Goal: Task Accomplishment & Management: Complete application form

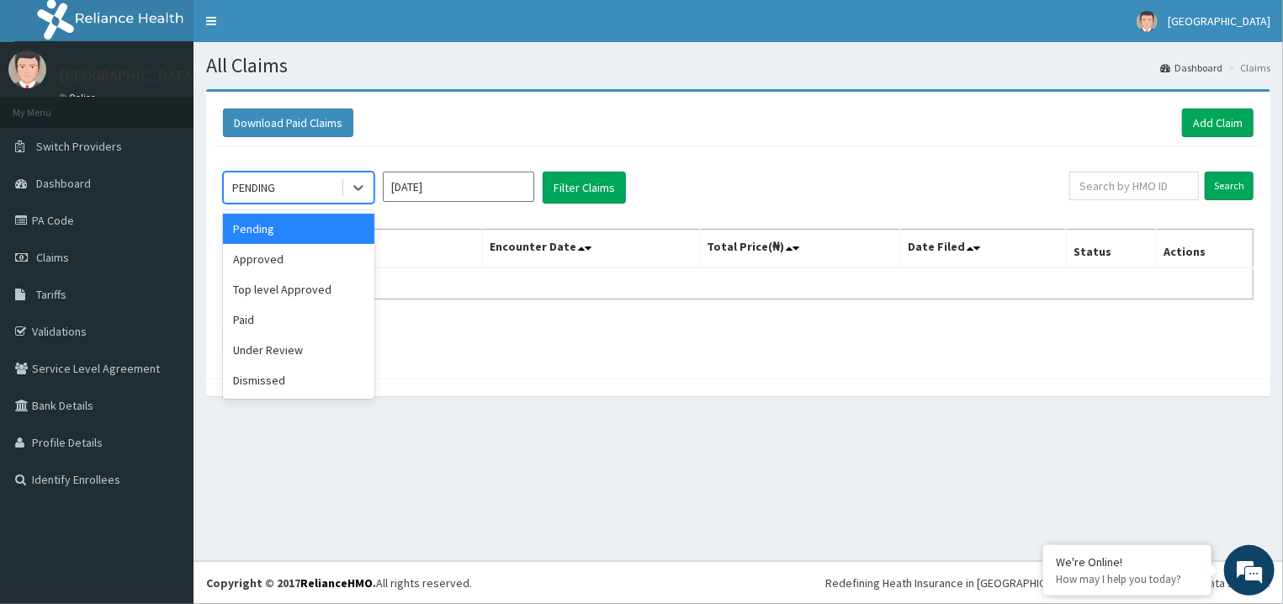
click at [326, 186] on div "PENDING" at bounding box center [282, 187] width 117 height 27
click at [307, 261] on div "Approved" at bounding box center [298, 259] width 151 height 30
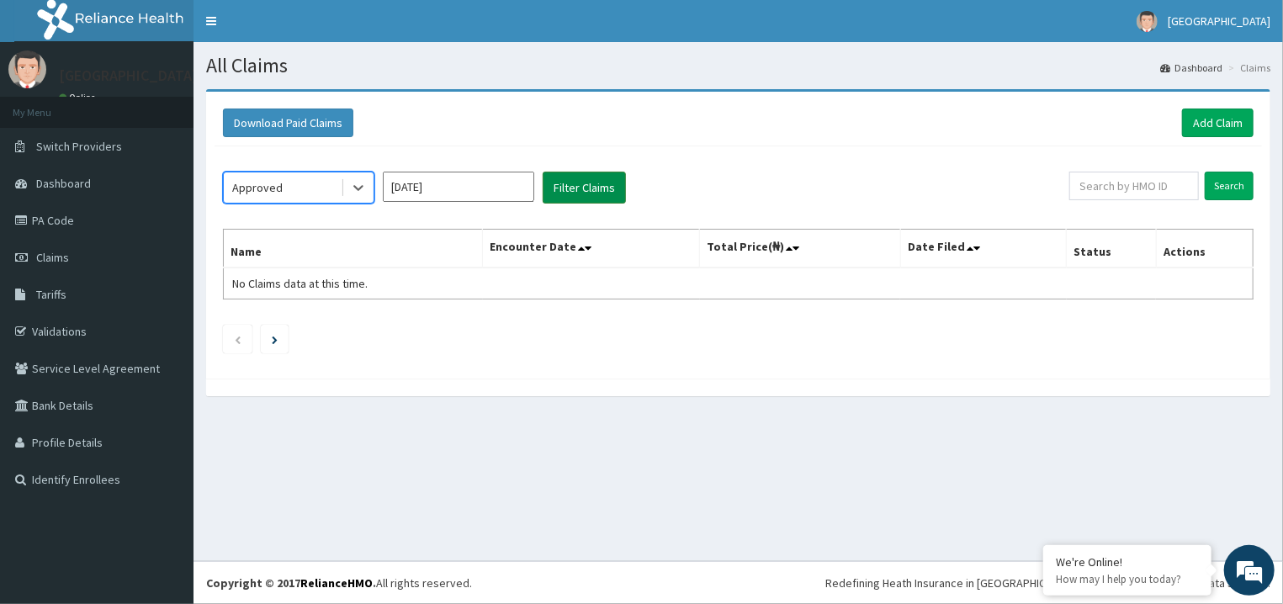
click at [604, 194] on button "Filter Claims" at bounding box center [584, 188] width 83 height 32
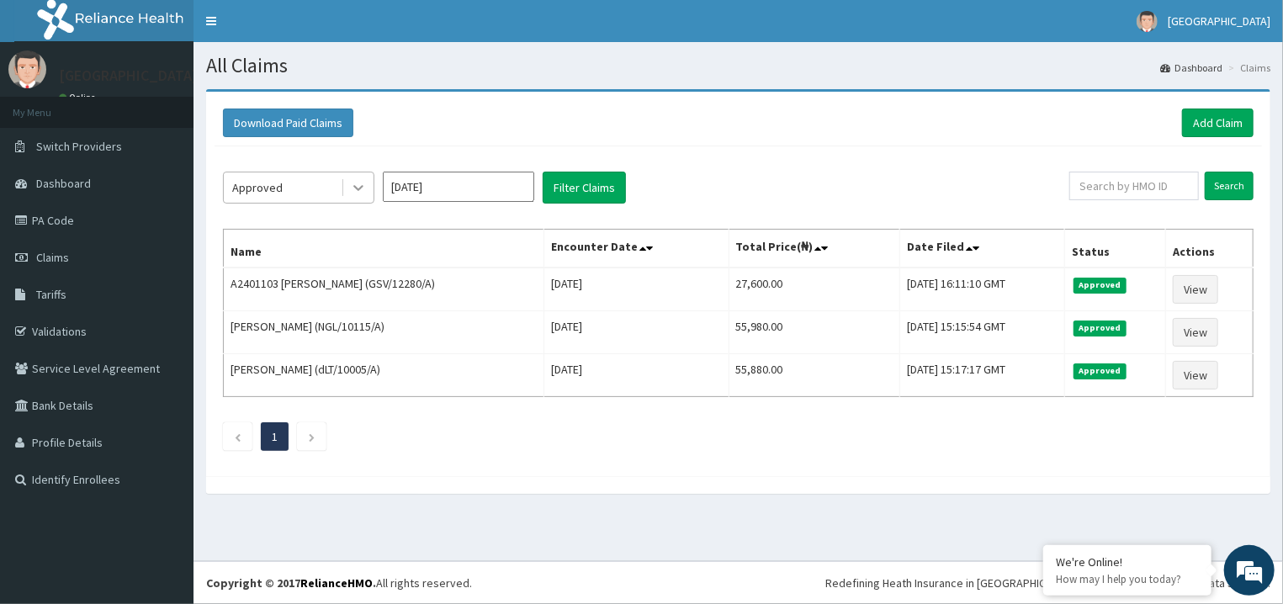
click at [361, 196] on div at bounding box center [358, 188] width 30 height 30
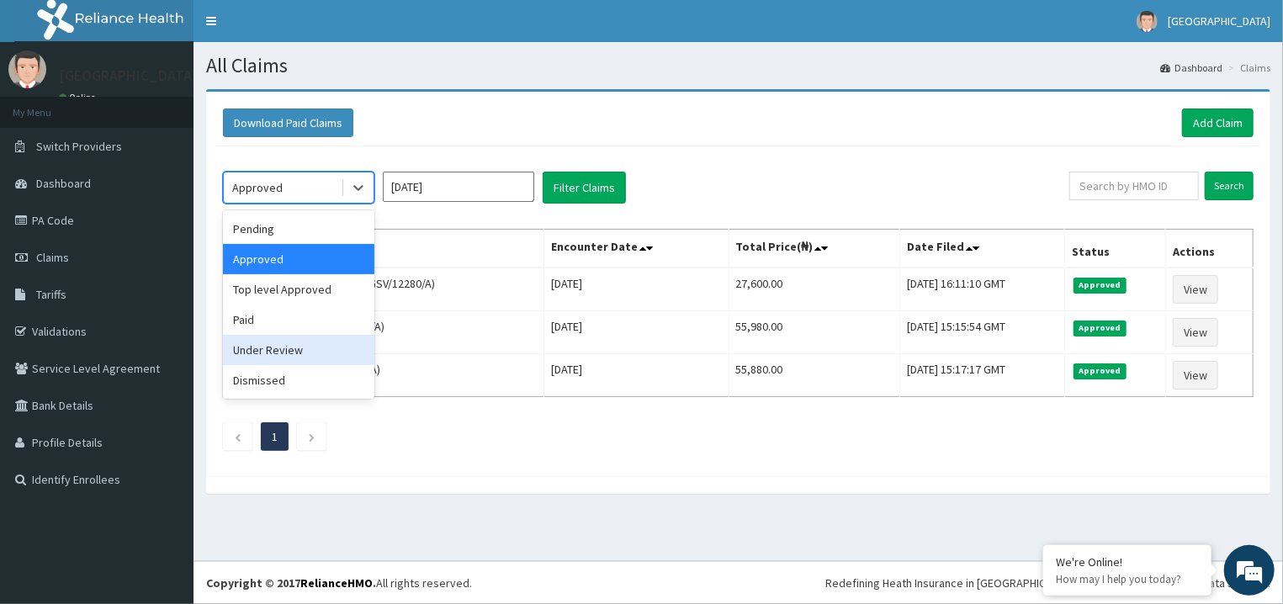
click at [292, 348] on div "Under Review" at bounding box center [298, 350] width 151 height 30
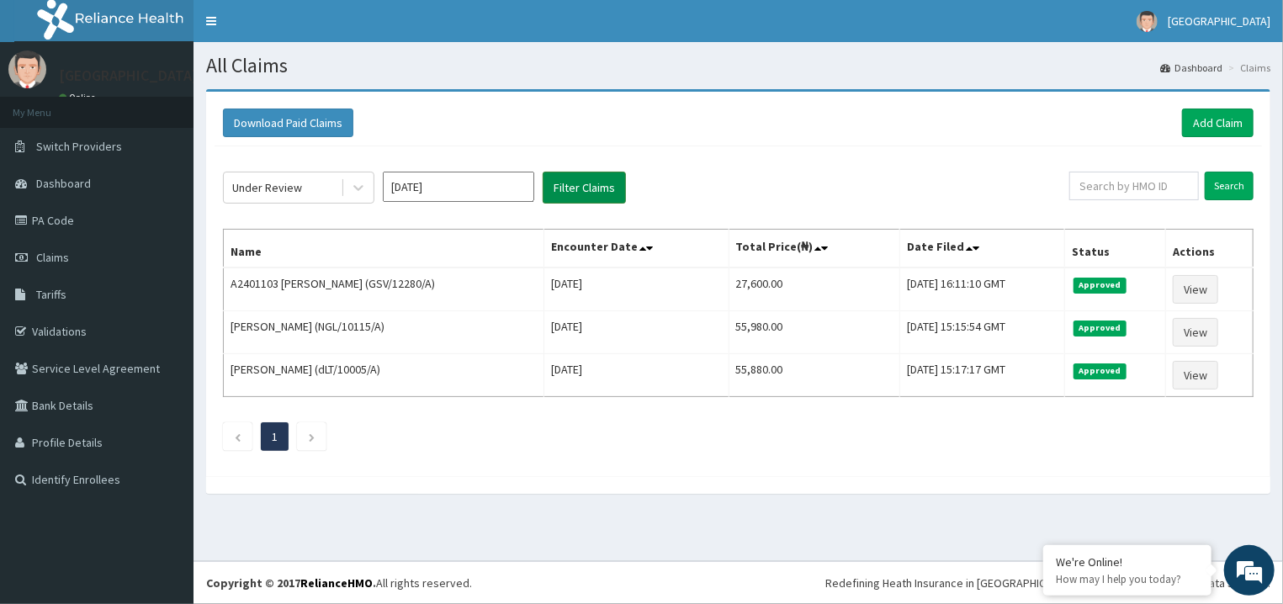
click at [554, 192] on button "Filter Claims" at bounding box center [584, 188] width 83 height 32
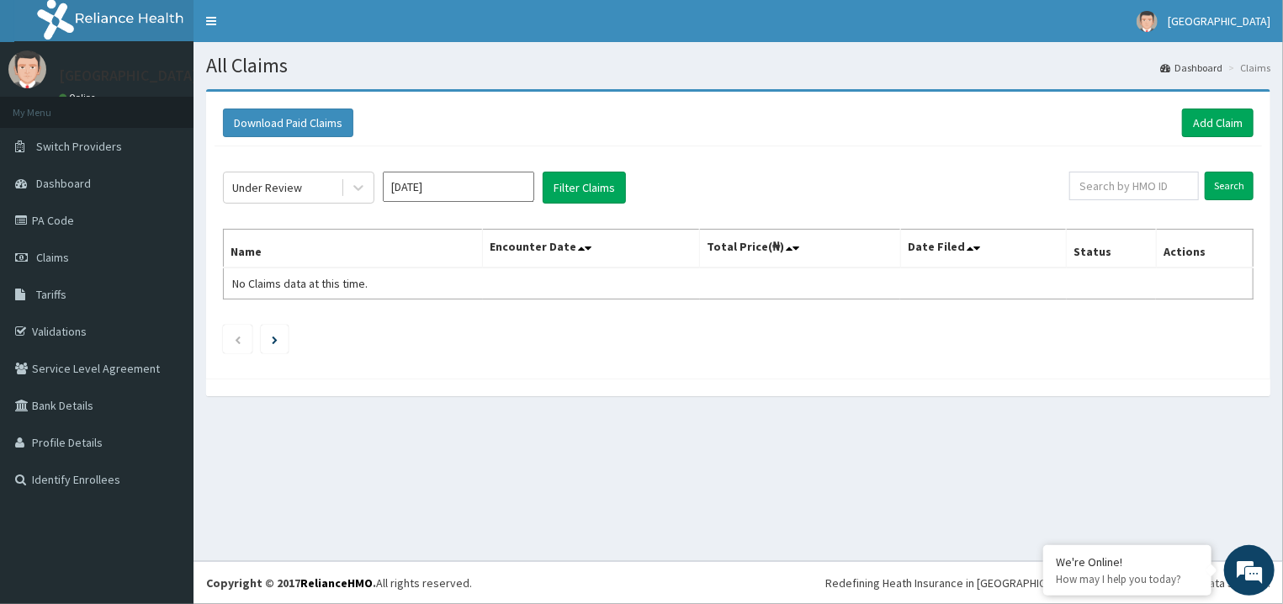
click at [411, 183] on input "[DATE]" at bounding box center [458, 187] width 151 height 30
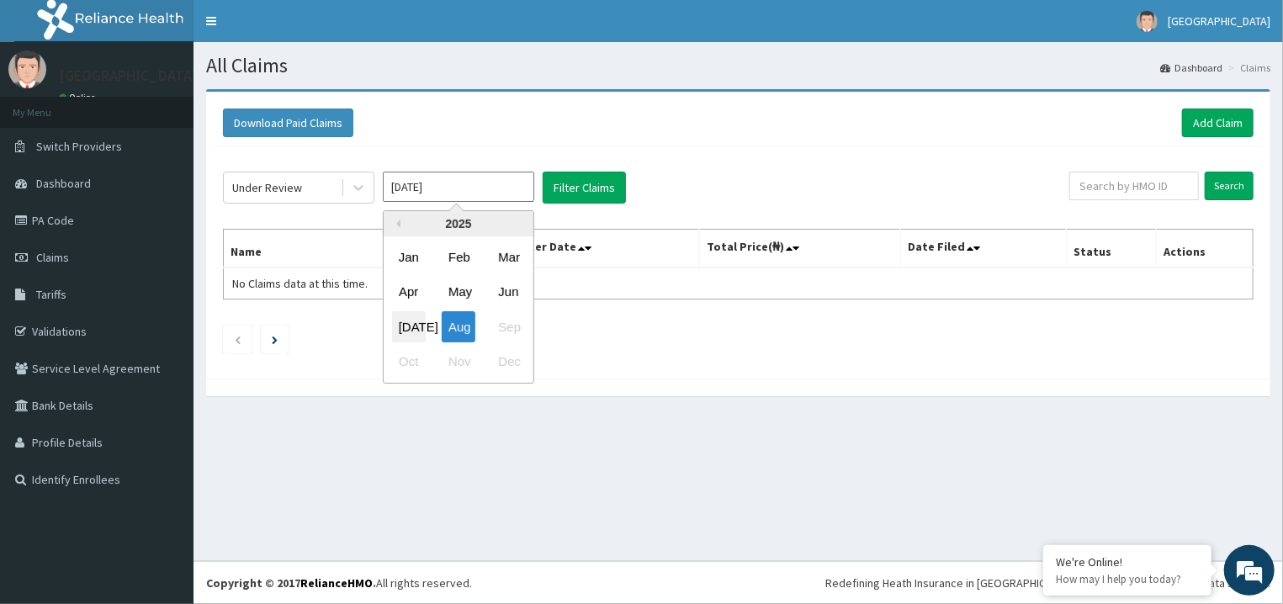
click at [417, 315] on div "Jul" at bounding box center [409, 326] width 34 height 31
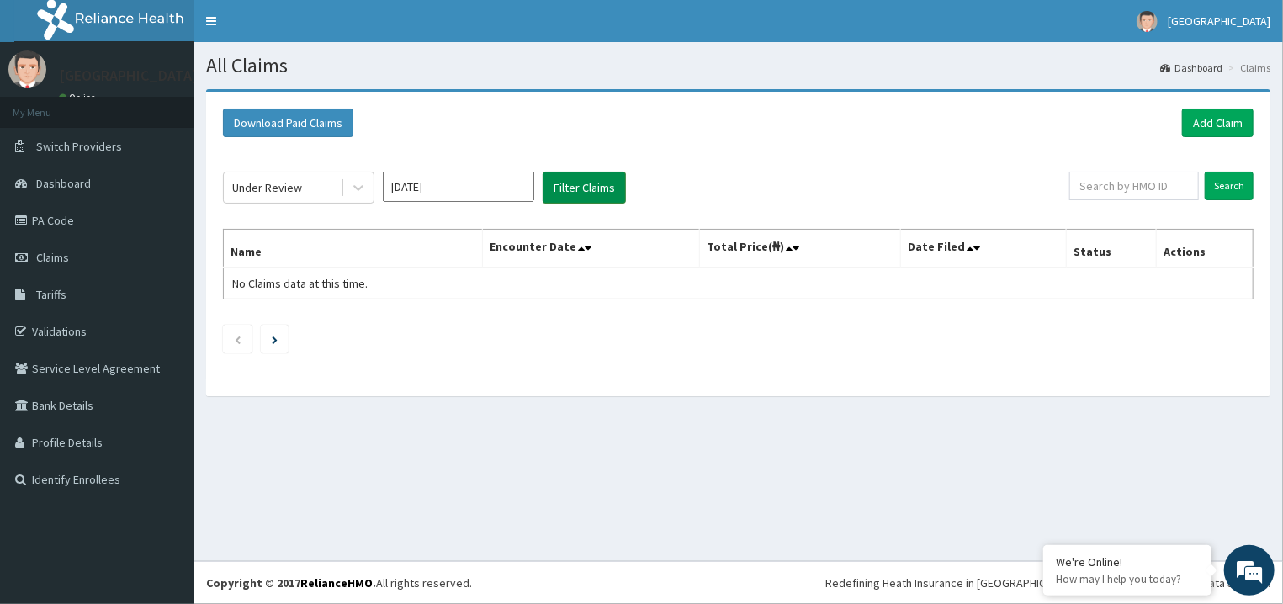
click at [596, 191] on button "Filter Claims" at bounding box center [584, 188] width 83 height 32
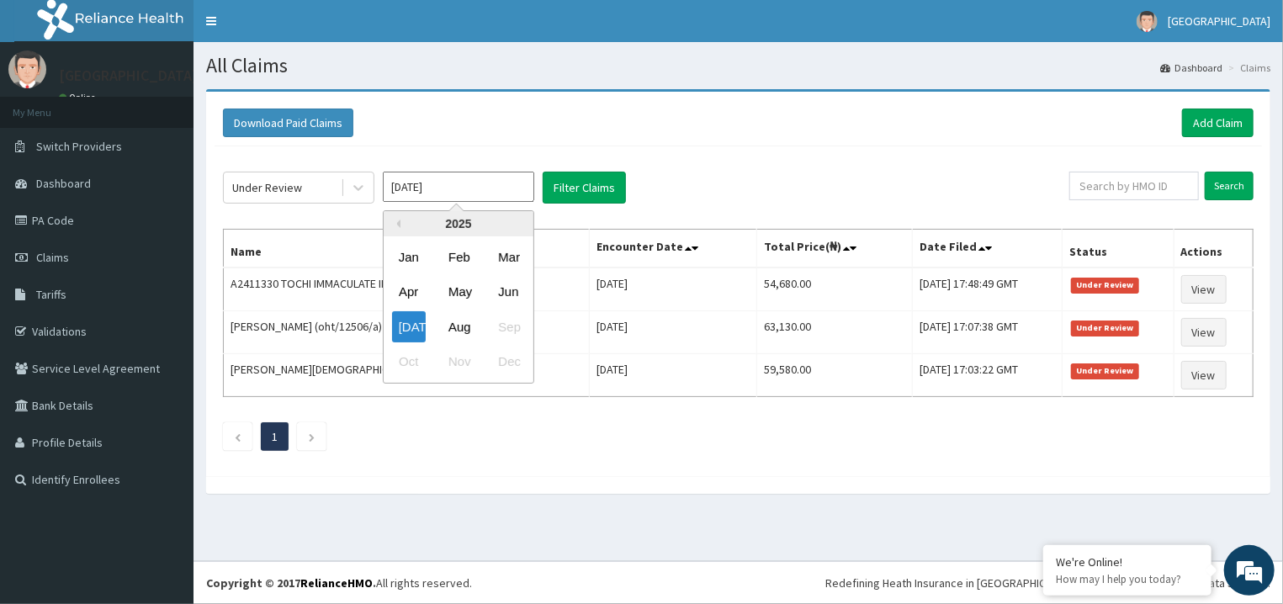
click at [465, 190] on input "Jul 2025" at bounding box center [458, 187] width 151 height 30
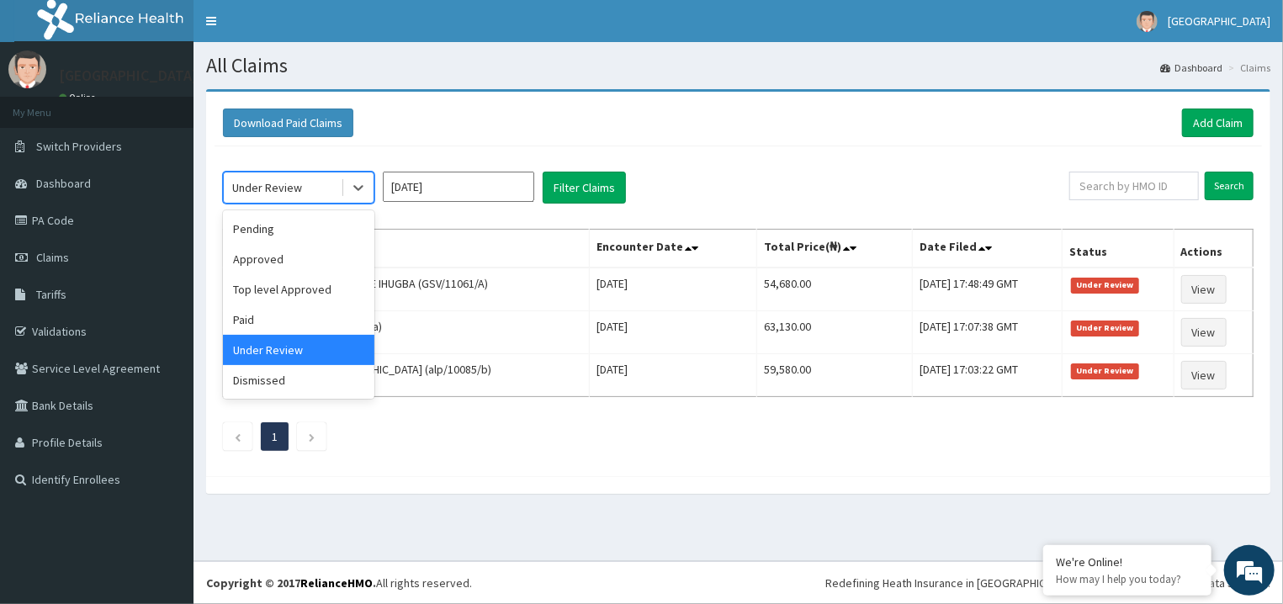
click at [322, 189] on div "Under Review" at bounding box center [282, 187] width 117 height 27
click at [305, 242] on div "Pending" at bounding box center [298, 229] width 151 height 30
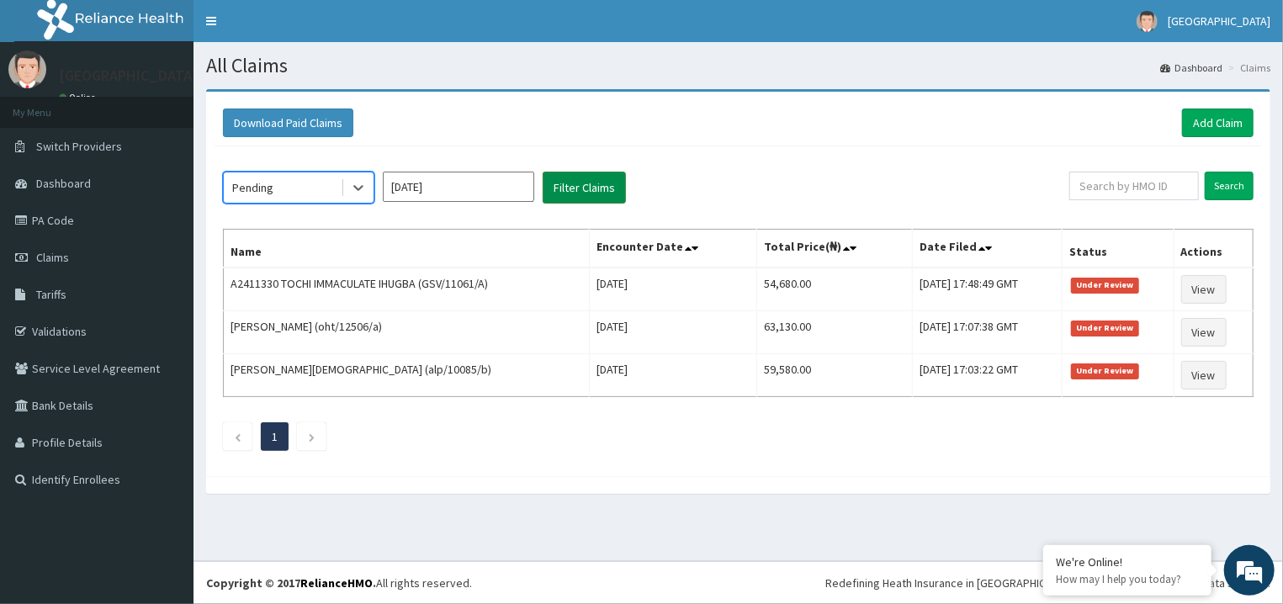
click at [567, 194] on button "Filter Claims" at bounding box center [584, 188] width 83 height 32
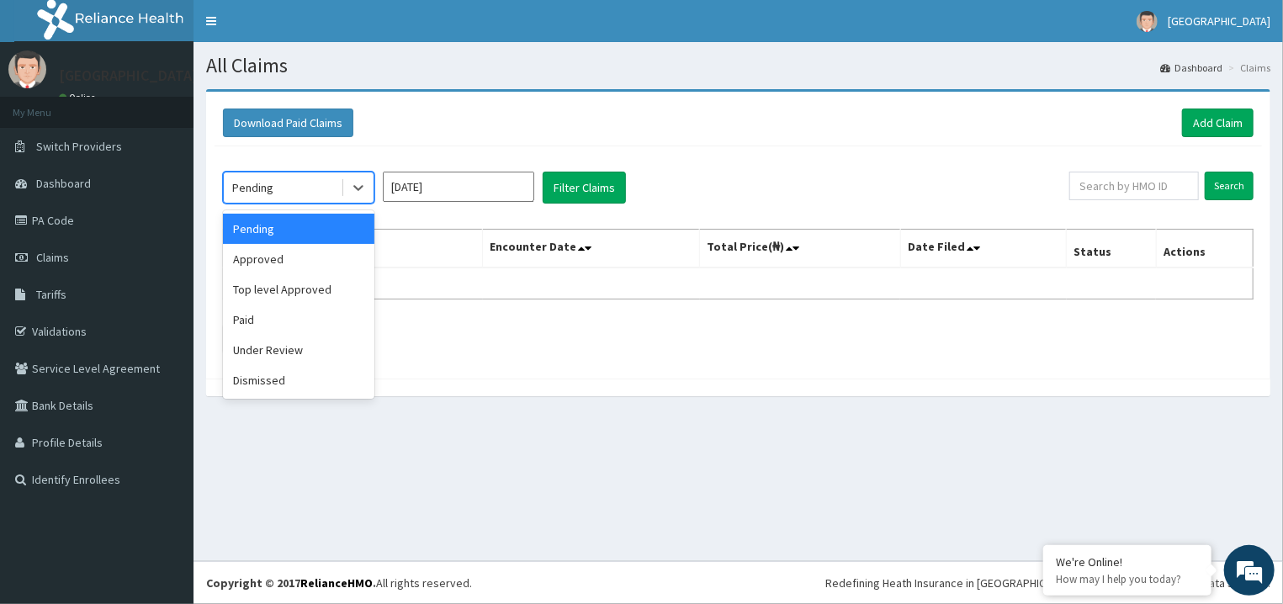
click at [312, 196] on div "Pending" at bounding box center [282, 187] width 117 height 27
click at [311, 271] on div "Approved" at bounding box center [298, 259] width 151 height 30
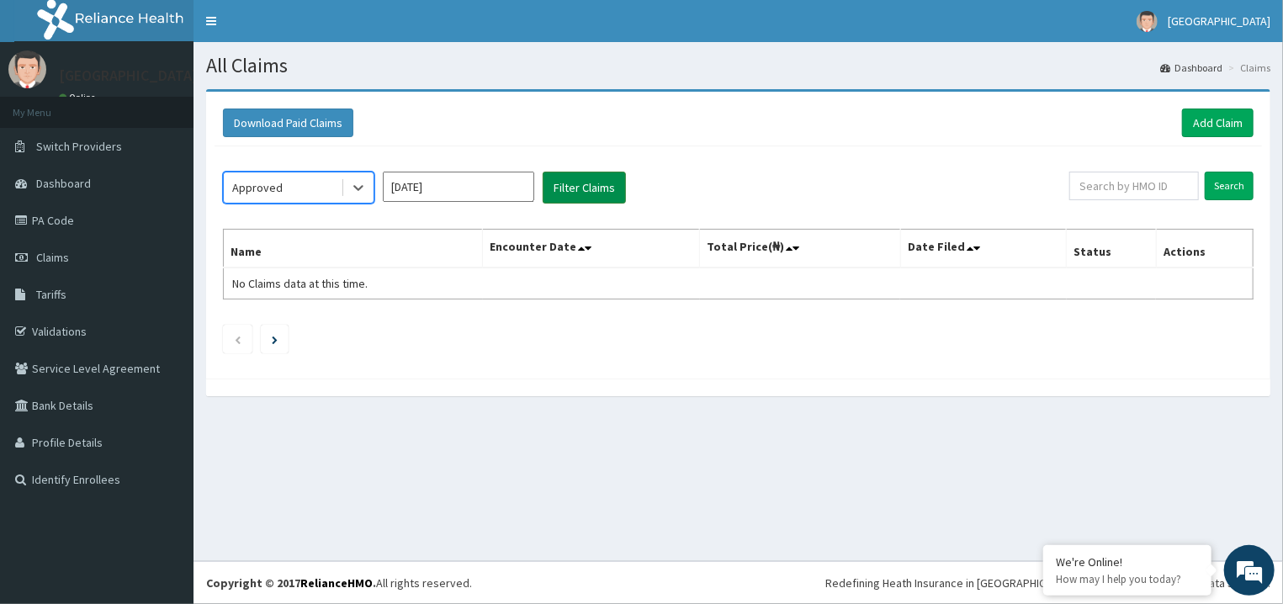
click at [563, 199] on button "Filter Claims" at bounding box center [584, 188] width 83 height 32
click at [572, 195] on button "Filter Claims" at bounding box center [584, 188] width 83 height 32
click at [591, 191] on button "Filter Claims" at bounding box center [584, 188] width 83 height 32
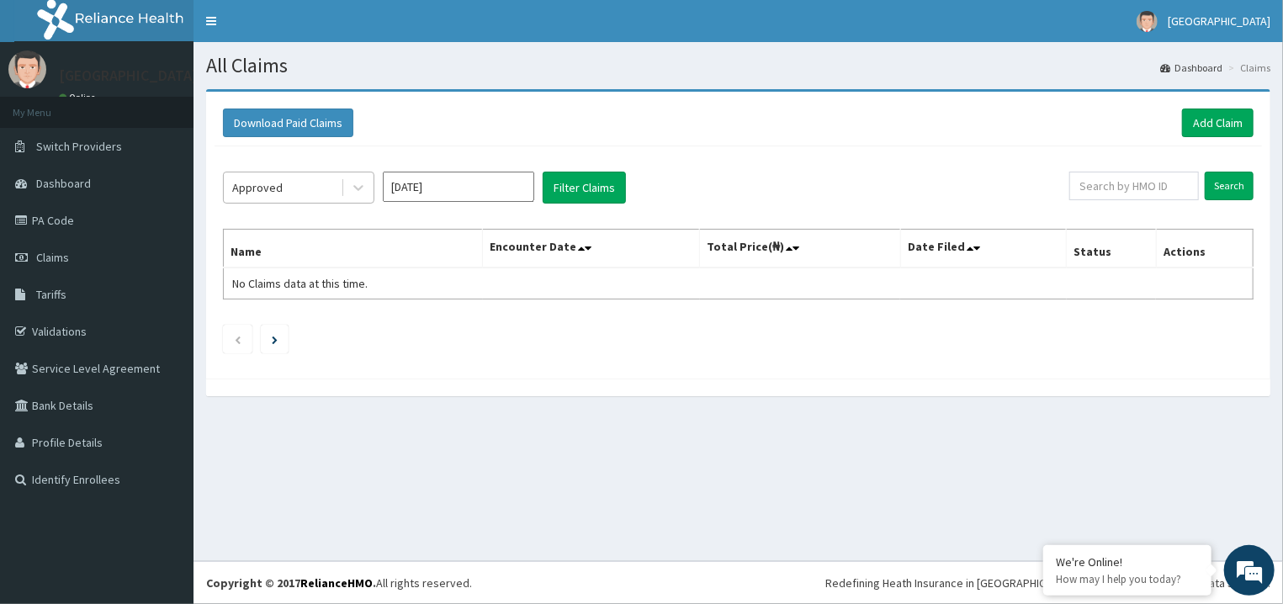
click at [330, 196] on div "Approved" at bounding box center [282, 187] width 117 height 27
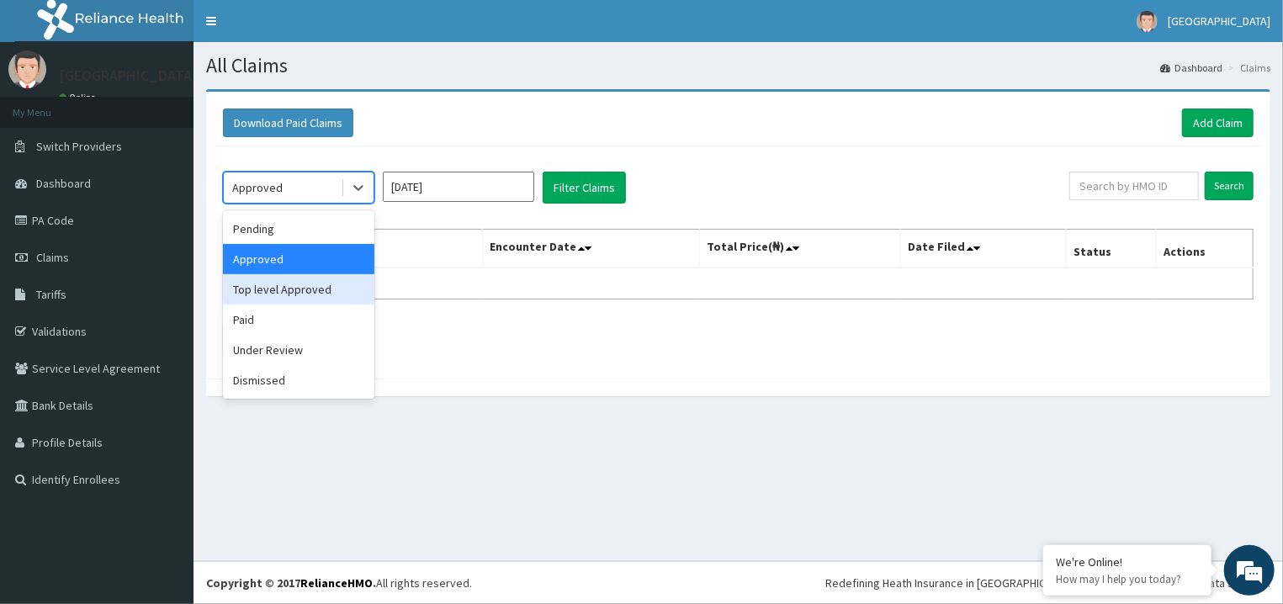
click at [305, 295] on div "Top level Approved" at bounding box center [298, 289] width 151 height 30
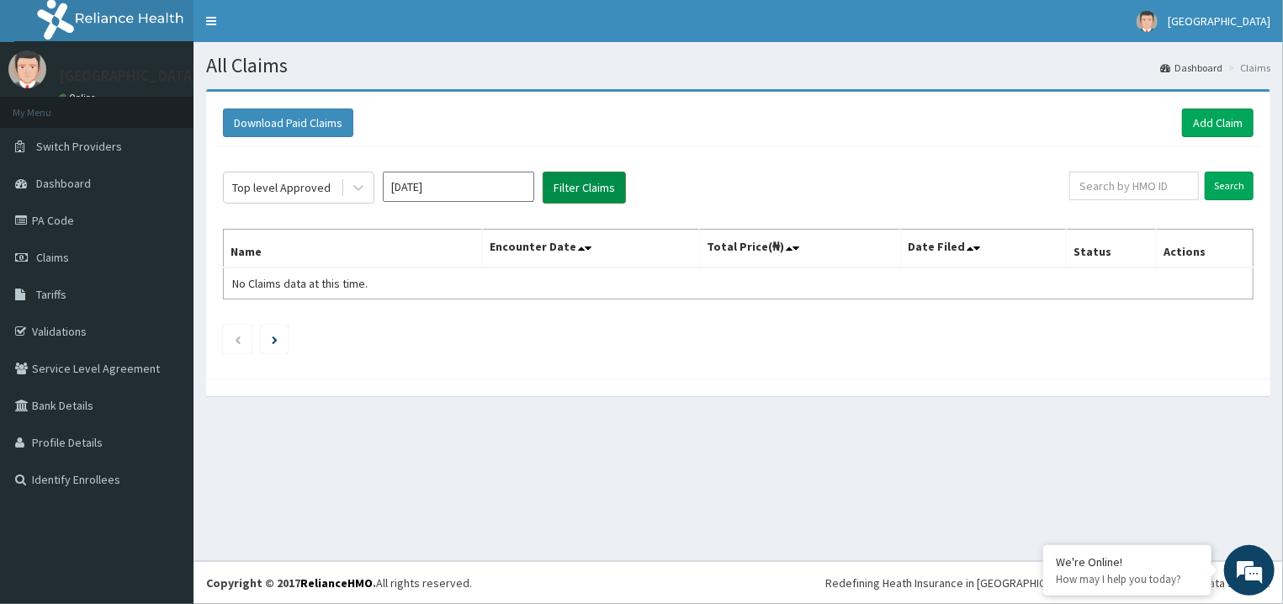
click at [591, 191] on button "Filter Claims" at bounding box center [584, 188] width 83 height 32
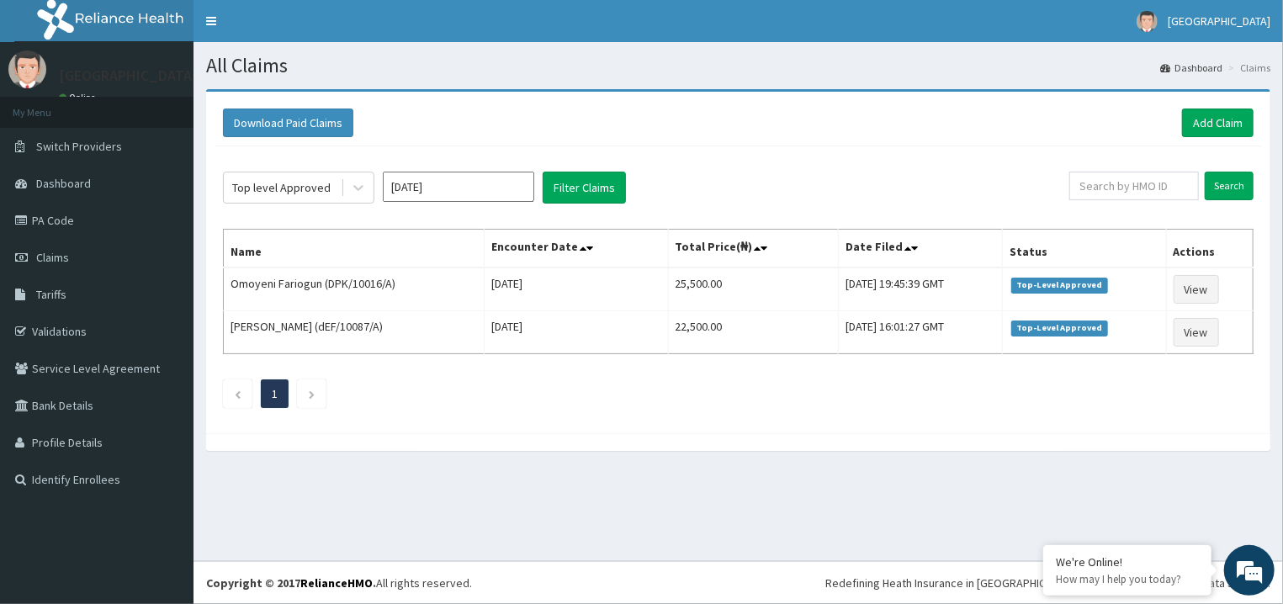
click at [442, 175] on input "Jul 2025" at bounding box center [458, 187] width 151 height 30
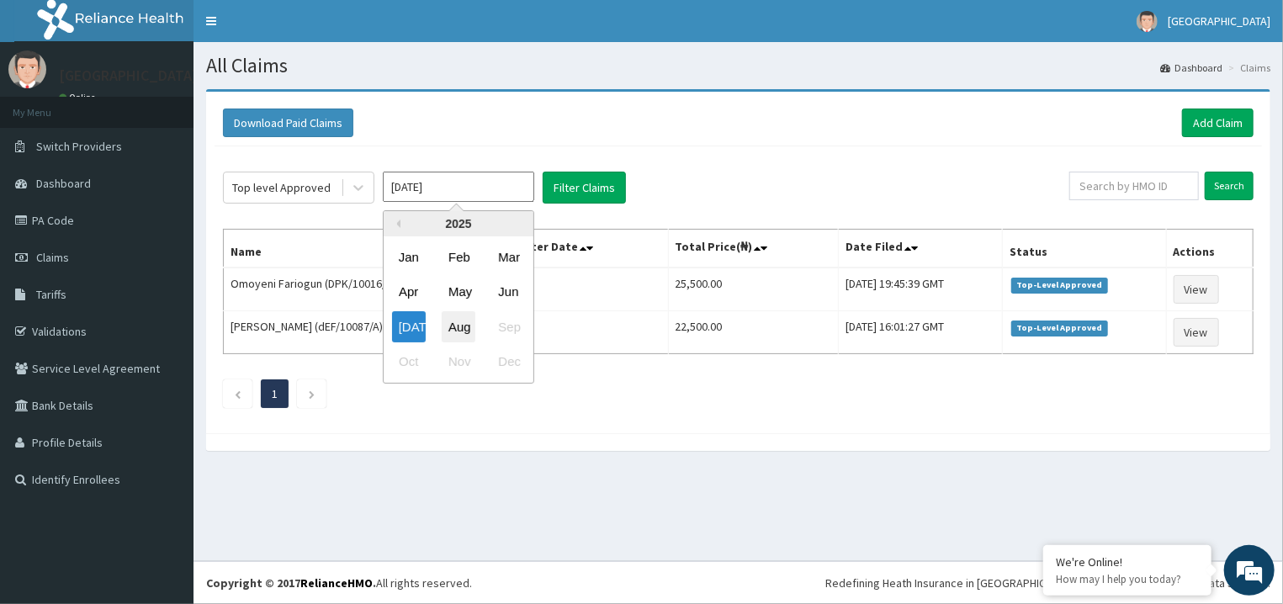
click at [458, 317] on div "Aug" at bounding box center [459, 326] width 34 height 31
type input "[DATE]"
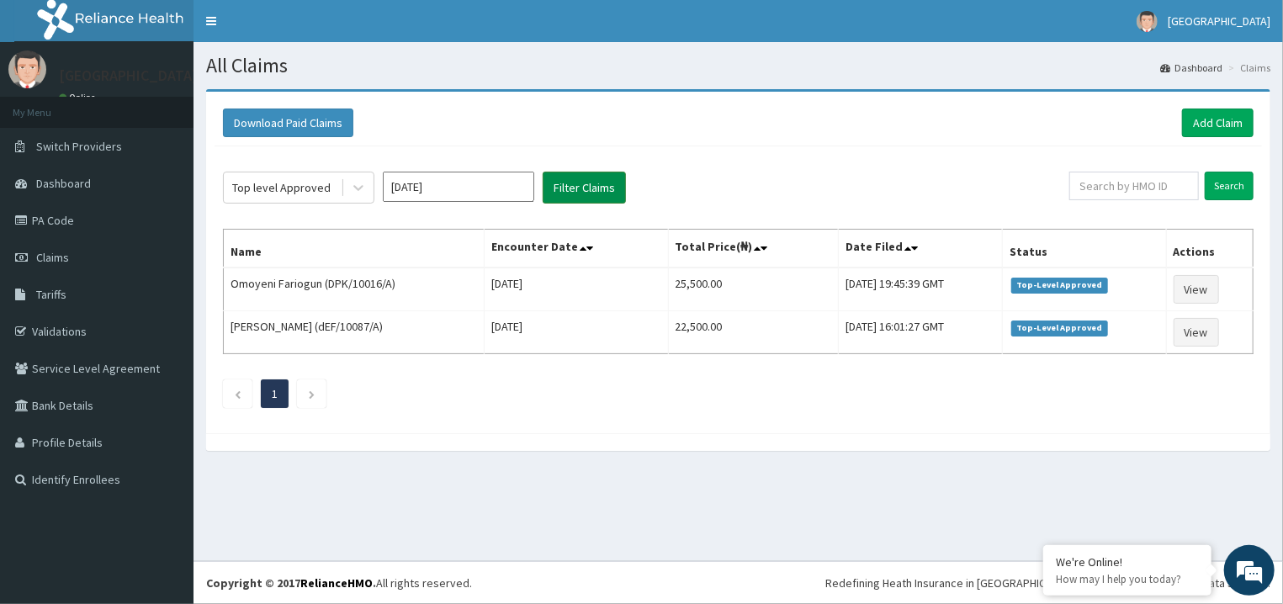
click at [594, 182] on button "Filter Claims" at bounding box center [584, 188] width 83 height 32
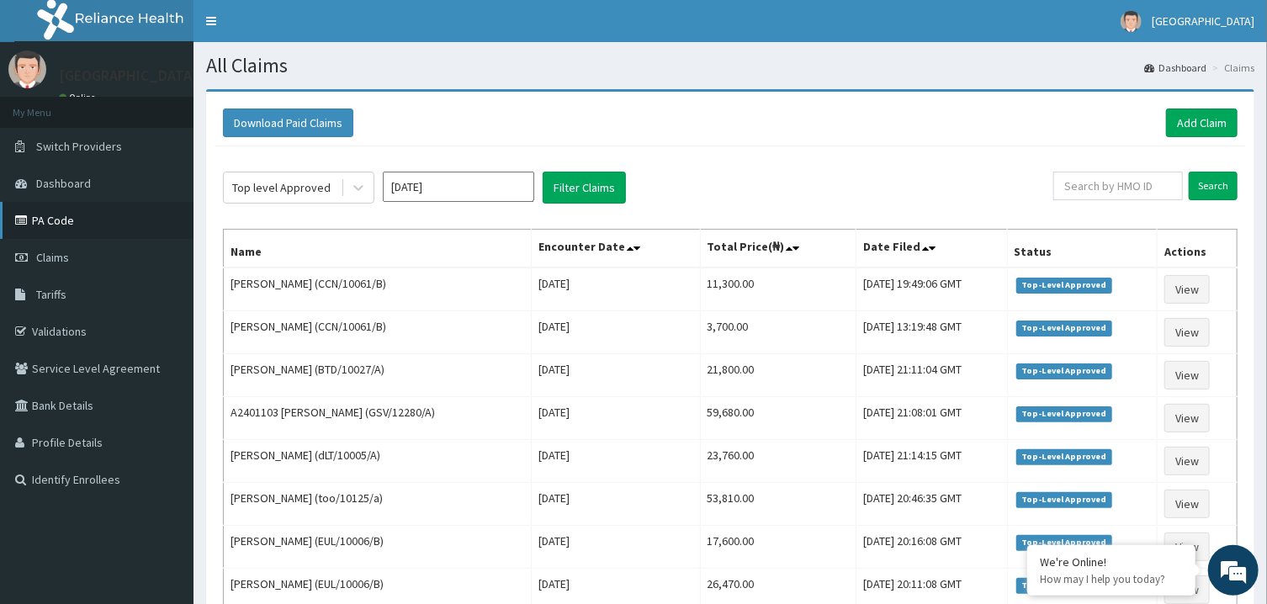
click at [78, 223] on link "PA Code" at bounding box center [97, 220] width 194 height 37
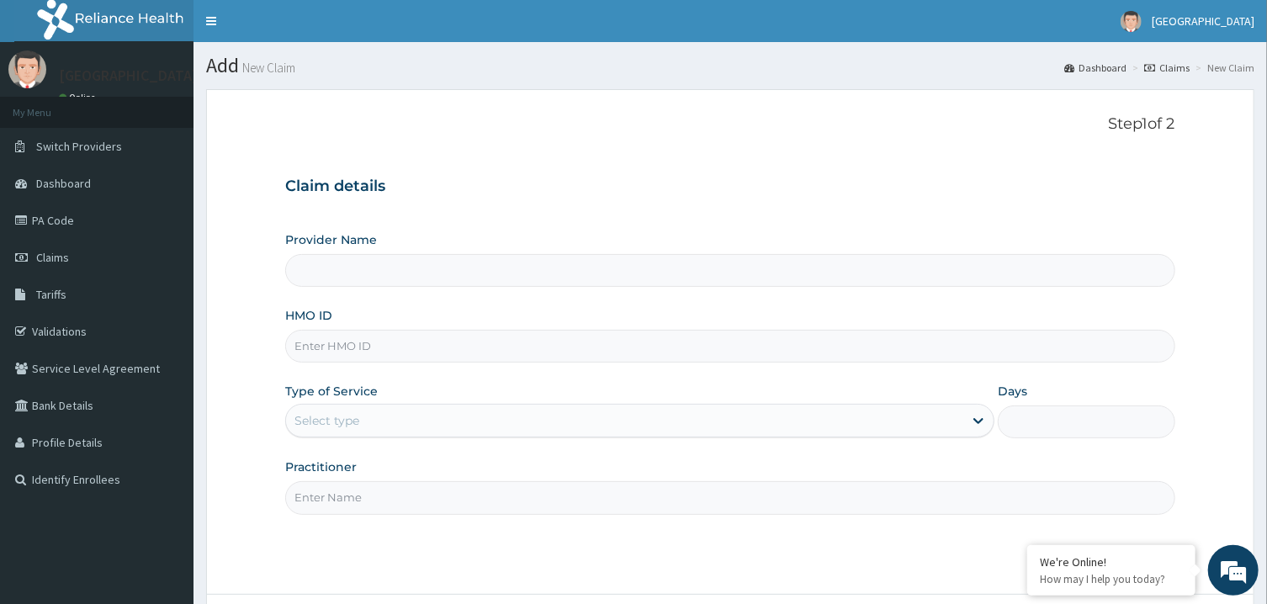
type input "[GEOGRAPHIC_DATA]"
type input "PGC/10051/A"
click at [412, 420] on div "Select type" at bounding box center [624, 420] width 677 height 27
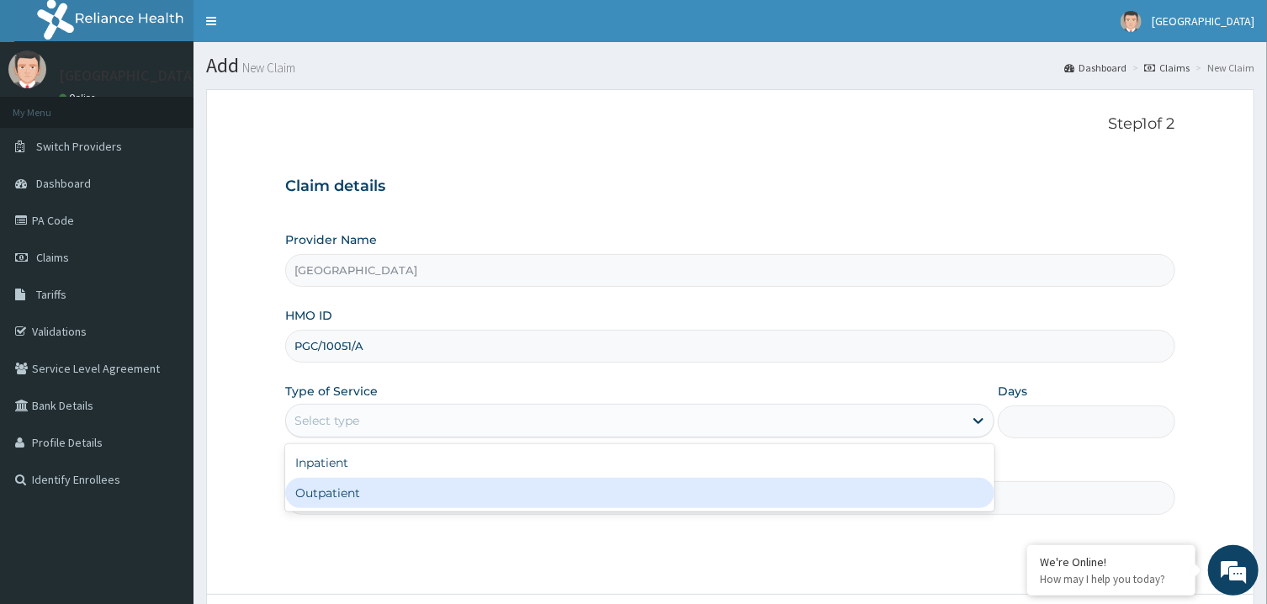
click at [422, 507] on div "Outpatient" at bounding box center [639, 493] width 709 height 30
type input "1"
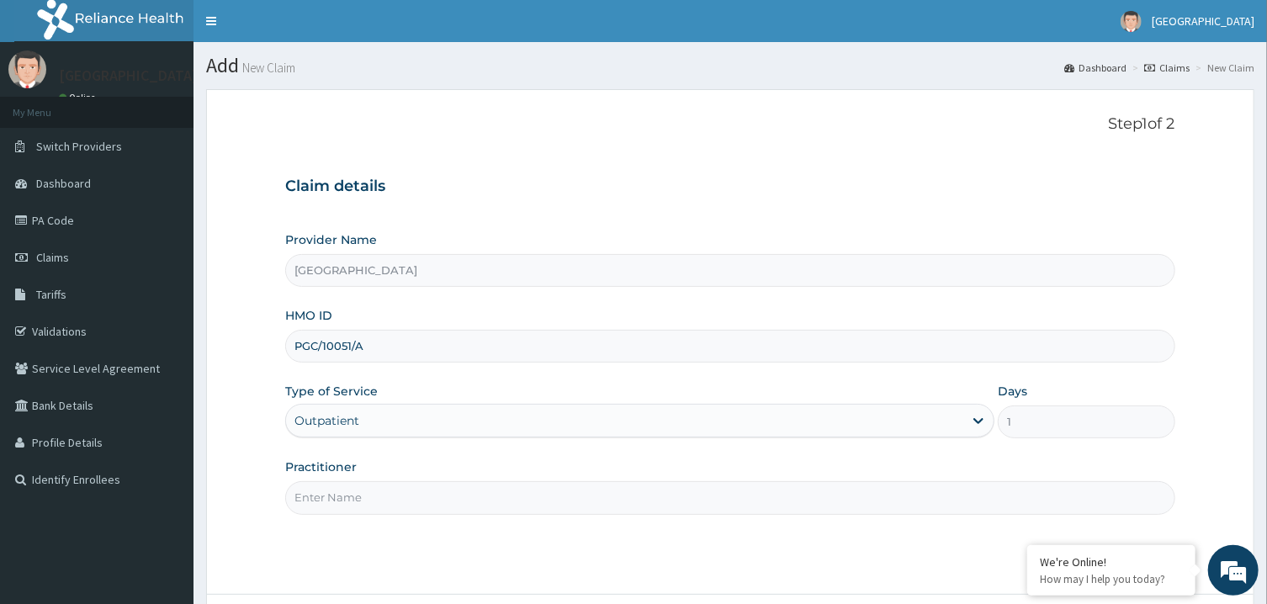
click at [422, 507] on input "Practitioner" at bounding box center [730, 497] width 890 height 33
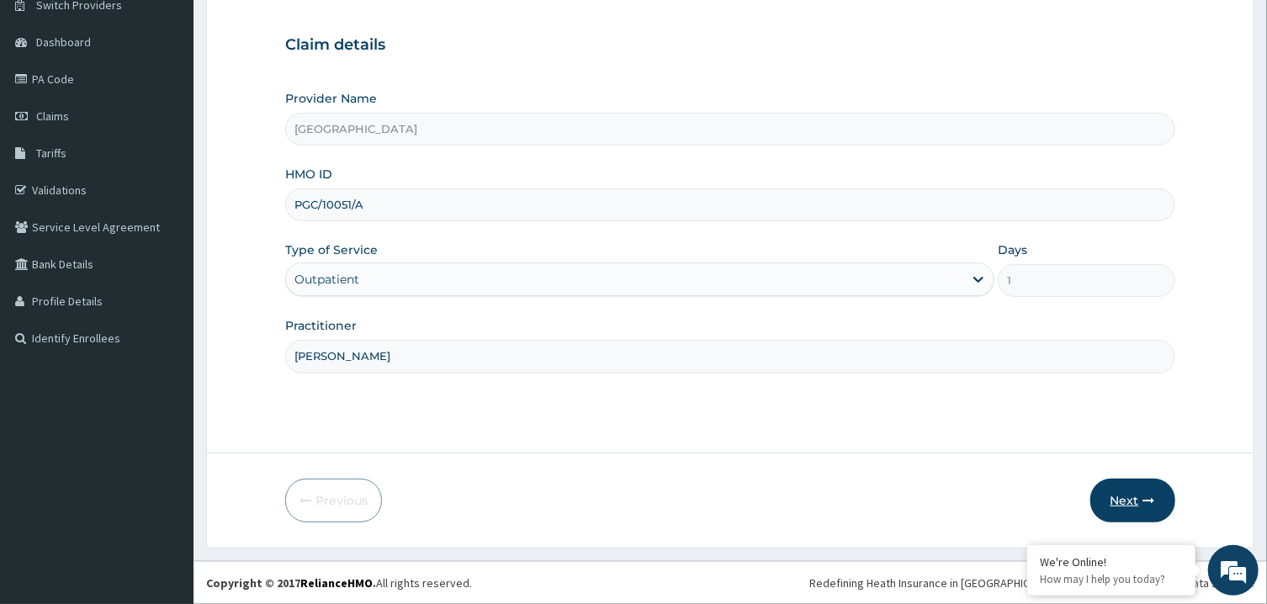
type input "PETER PRINCE"
click at [1130, 507] on button "Next" at bounding box center [1133, 501] width 85 height 44
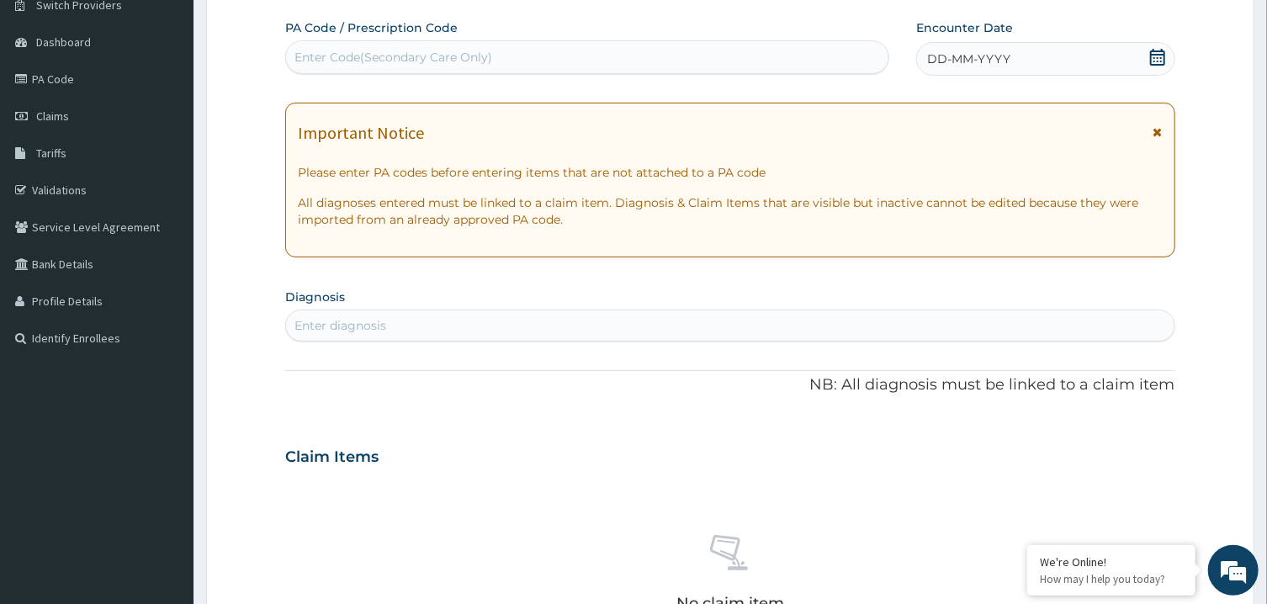
click at [774, 50] on div "Enter Code(Secondary Care Only)" at bounding box center [587, 57] width 603 height 27
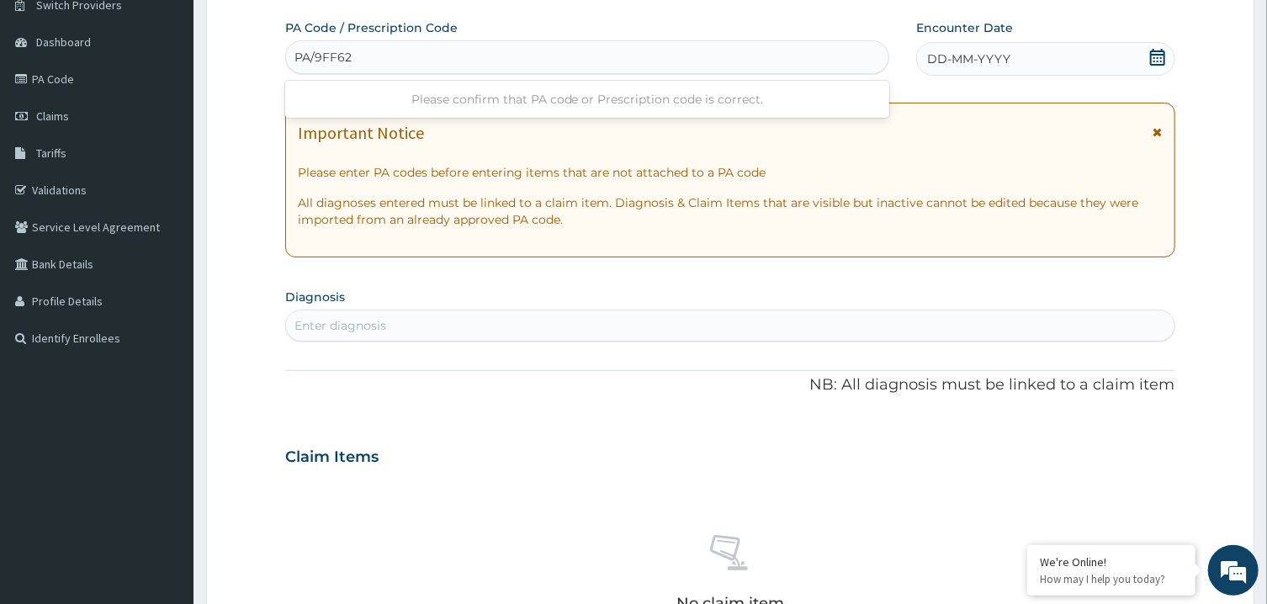
type input "PA/9FF622"
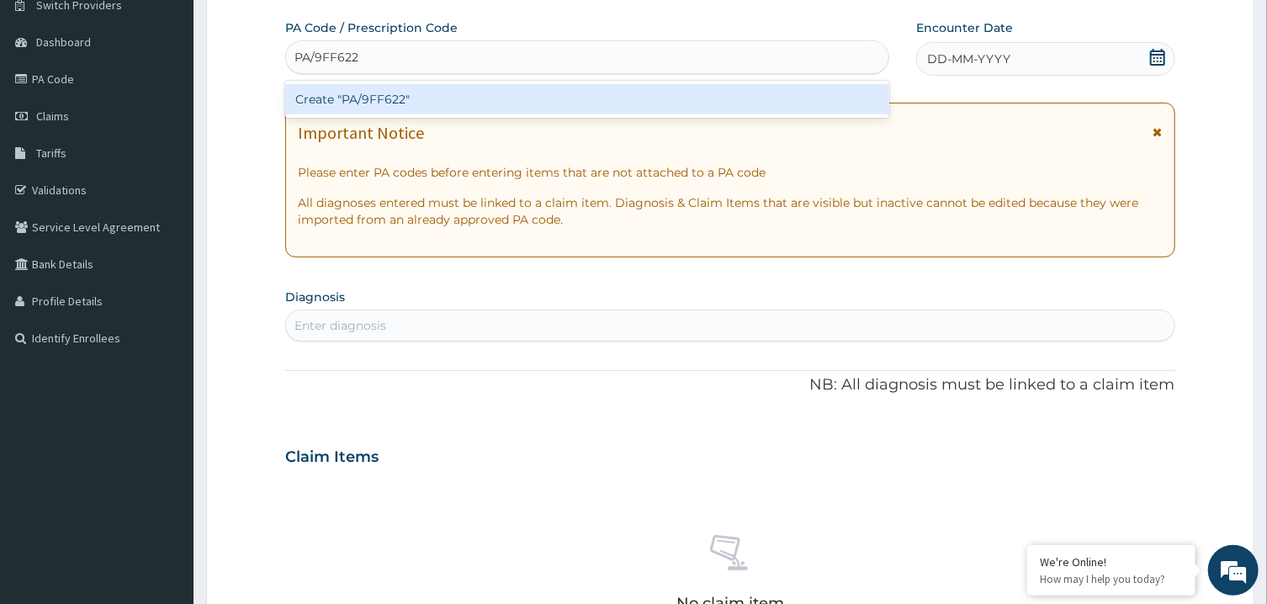
click at [661, 96] on div "Create "PA/9FF622"" at bounding box center [587, 99] width 604 height 30
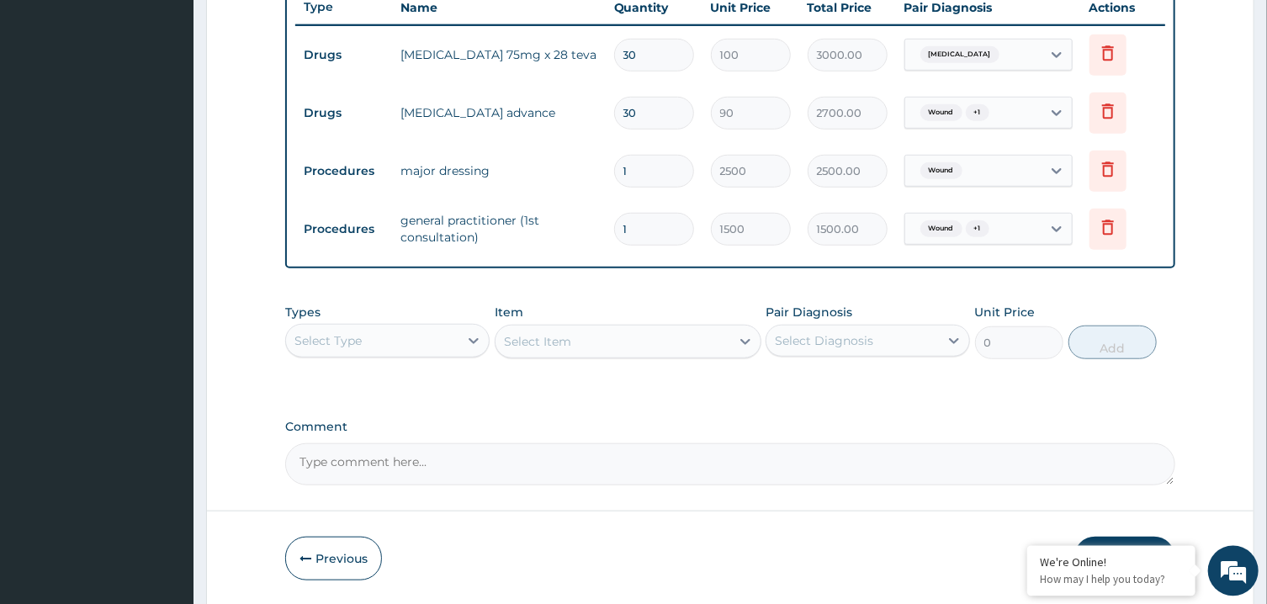
scroll to position [662, 0]
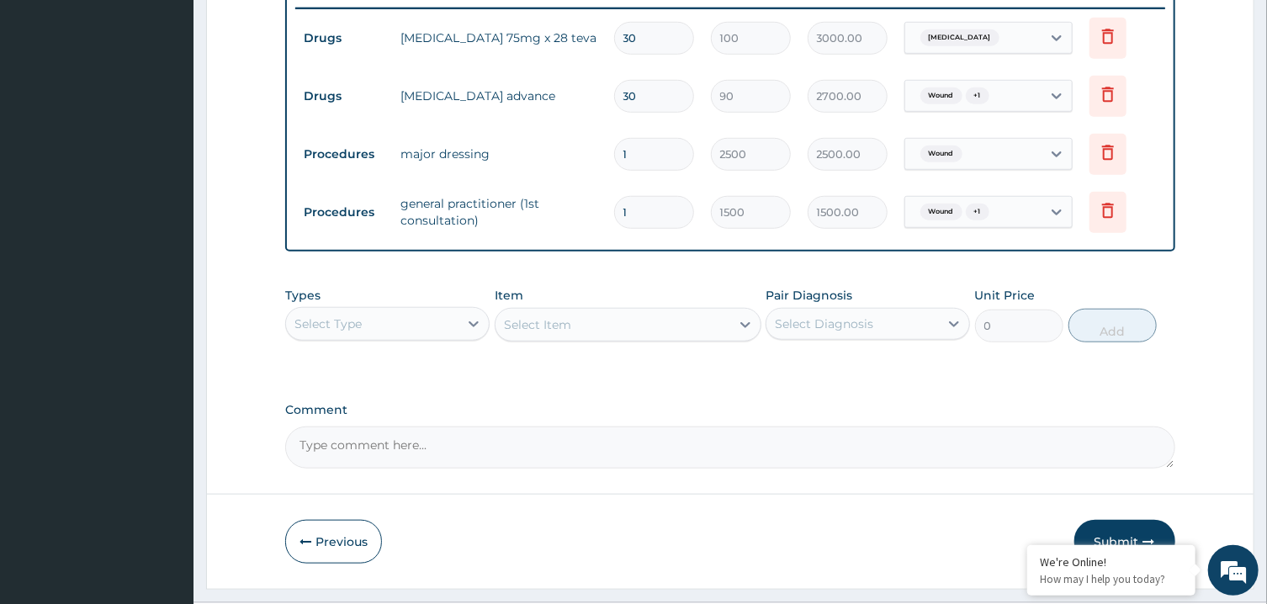
click at [1143, 526] on button "Submit" at bounding box center [1125, 542] width 101 height 44
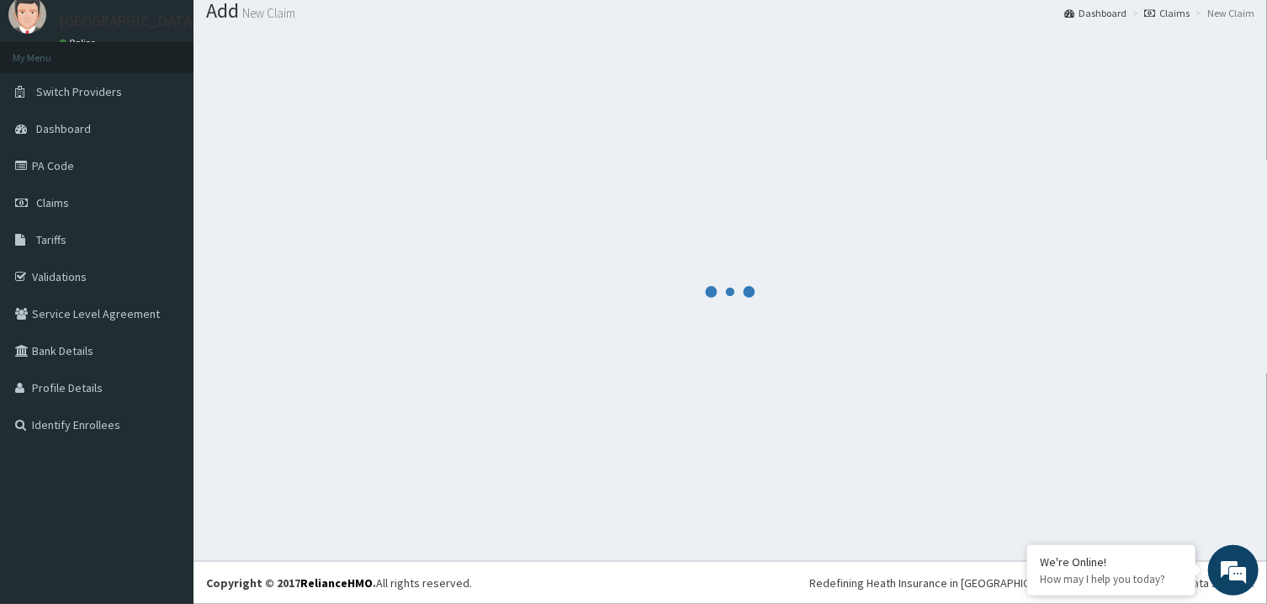
scroll to position [54, 0]
